Goal: Navigation & Orientation: Find specific page/section

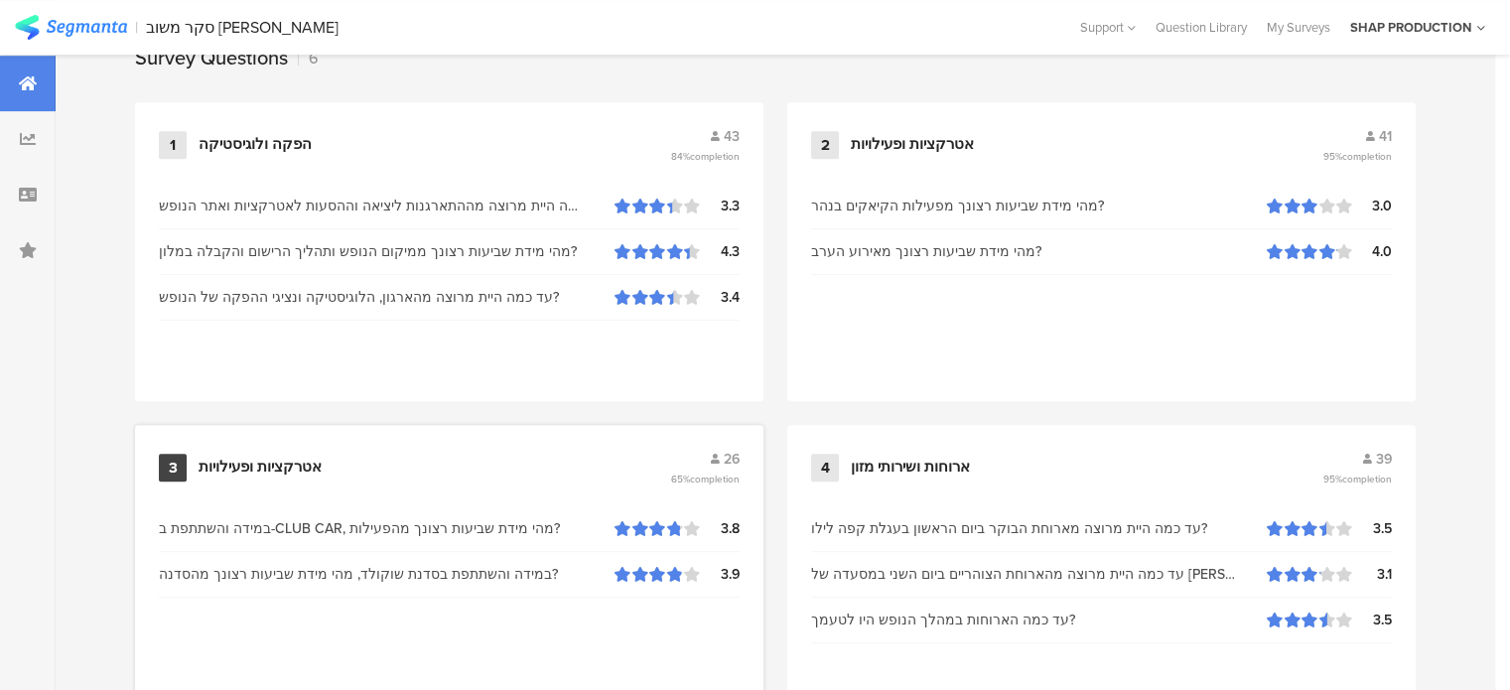
scroll to position [832, 0]
